Goal: Task Accomplishment & Management: Use online tool/utility

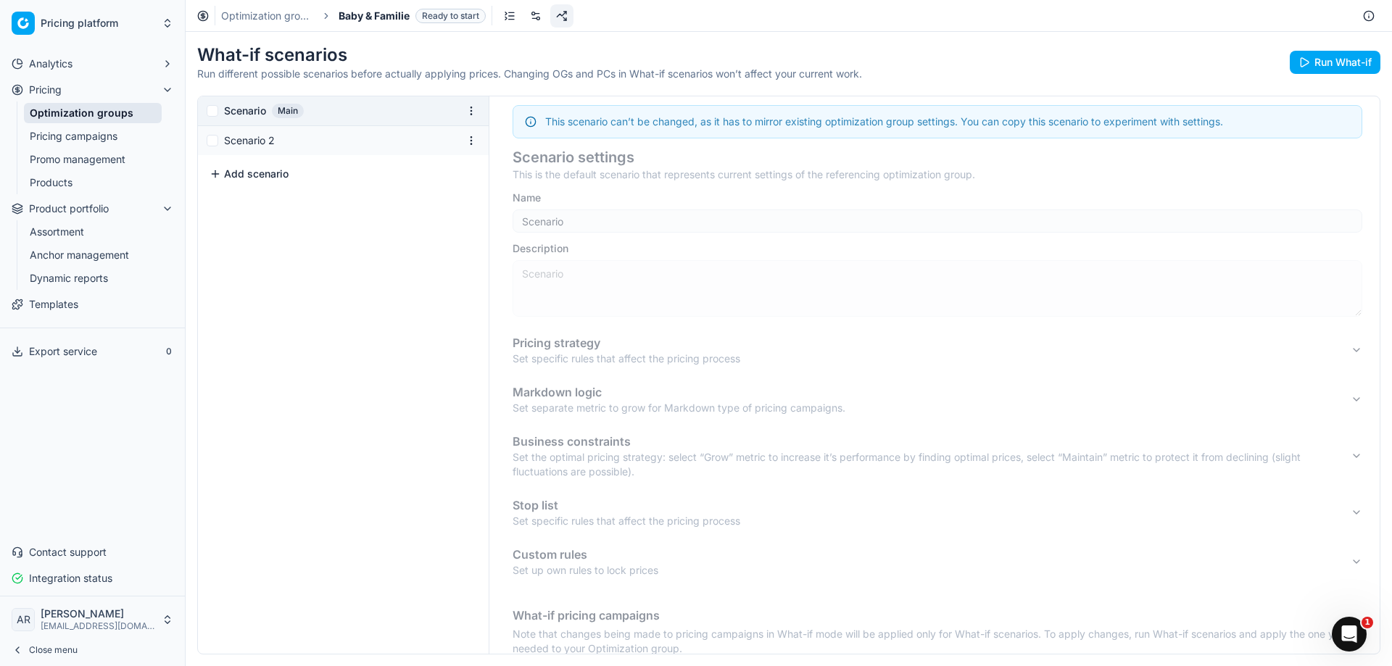
click at [267, 144] on div "Scenario 2" at bounding box center [340, 140] width 233 height 14
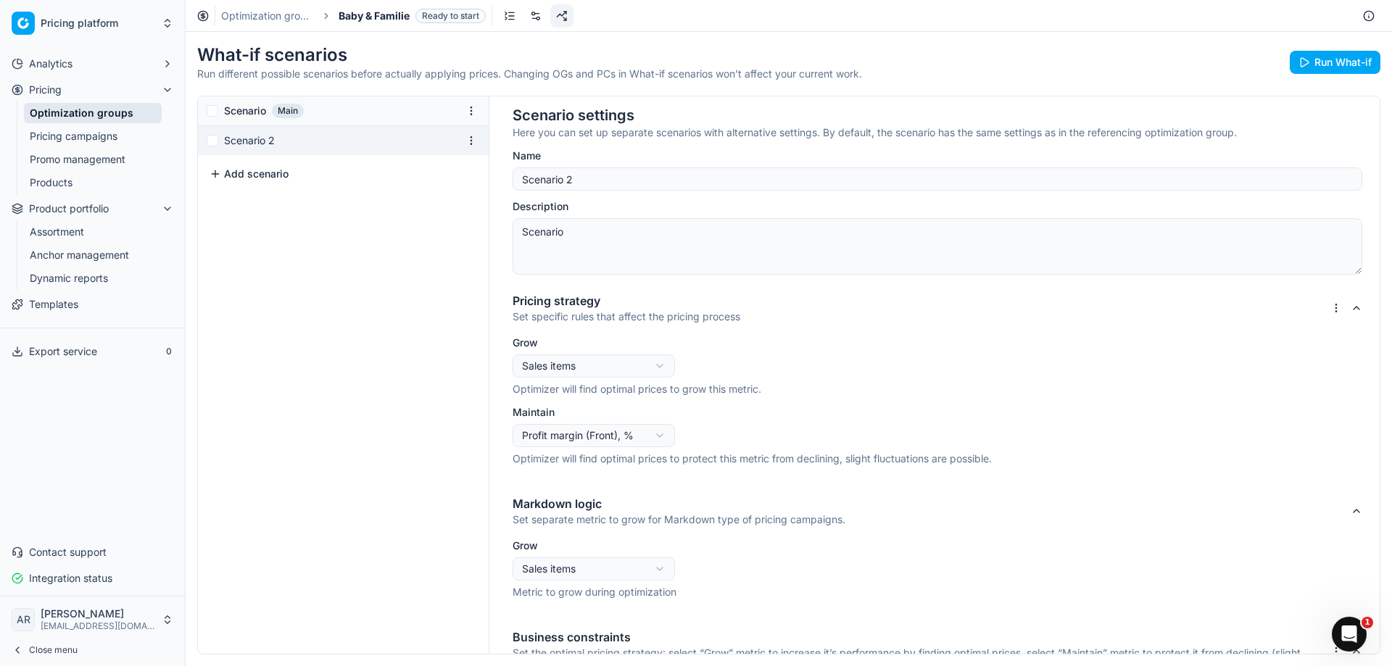
click at [298, 114] on span "Main" at bounding box center [288, 111] width 32 height 14
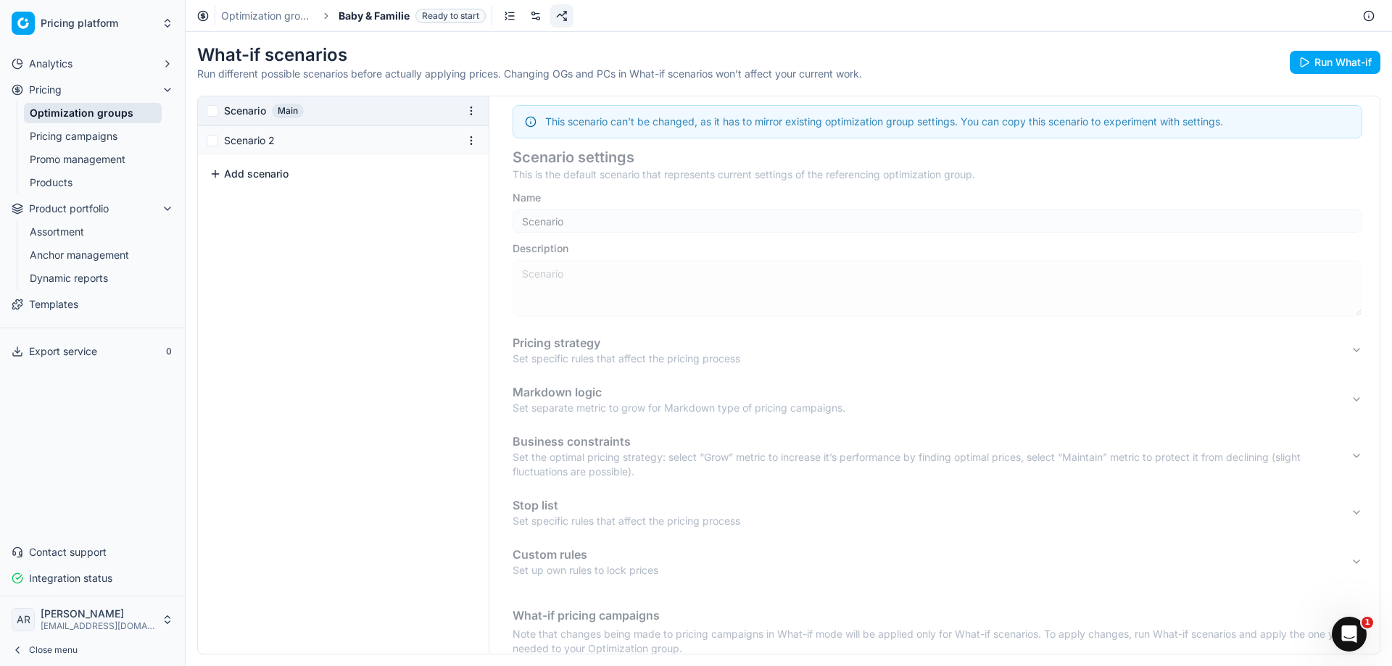
click at [473, 112] on html "Pricing platform Analytics Pricing Optimization groups Pricing campaigns Promo …" at bounding box center [696, 333] width 1392 height 666
click at [445, 133] on div "Duplicate scenario" at bounding box center [415, 137] width 117 height 23
click at [291, 149] on div "Scenario 2" at bounding box center [343, 140] width 291 height 29
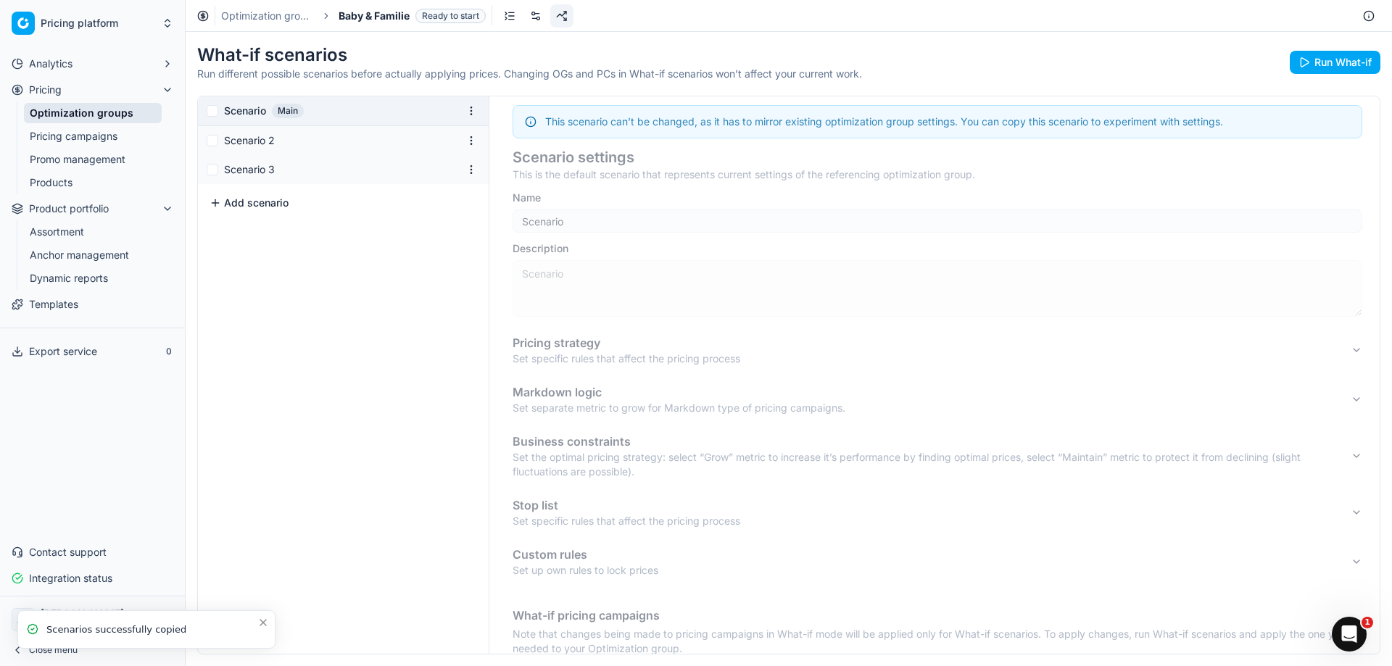
click at [267, 142] on div "Scenario 2" at bounding box center [340, 140] width 233 height 14
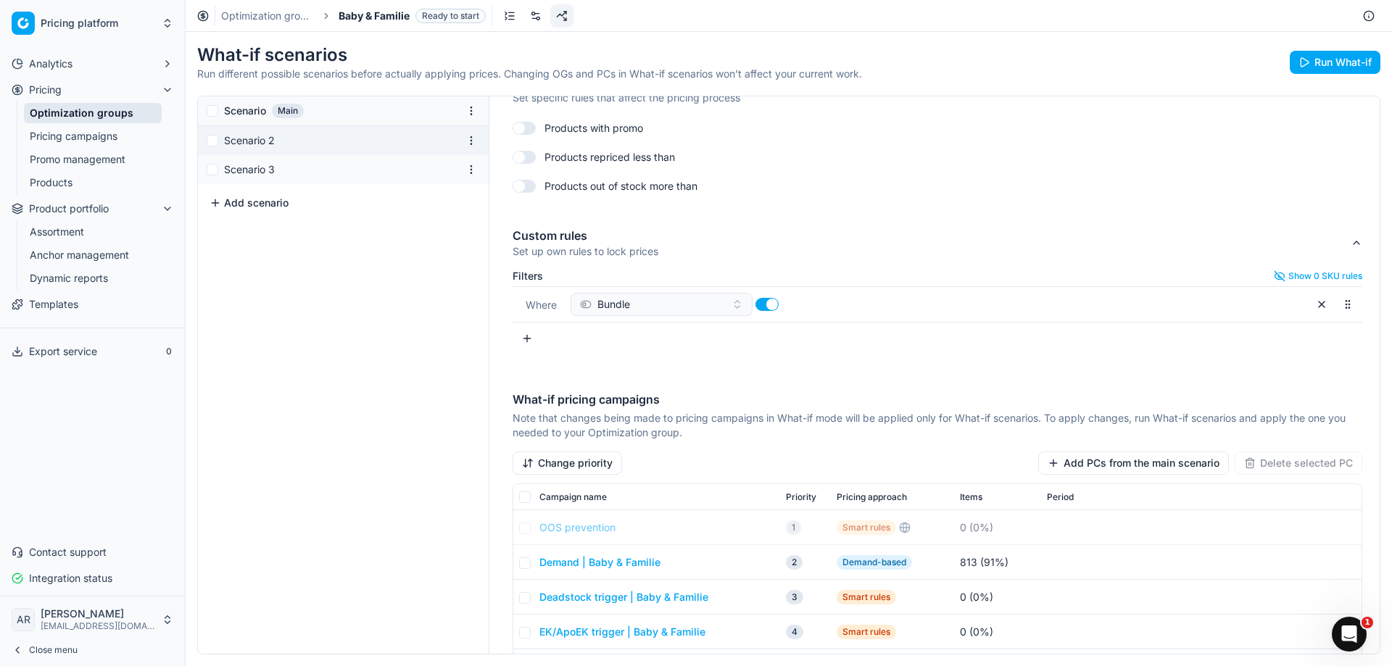
scroll to position [713, 0]
